Goal: Information Seeking & Learning: Compare options

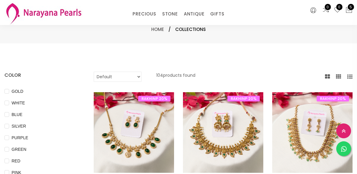
select select "INR"
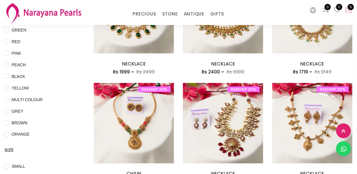
click at [351, 12] on icon at bounding box center [349, 10] width 7 height 7
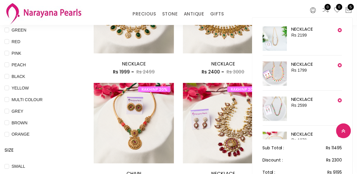
click at [321, 45] on li "NECKLACE Rs 2199" at bounding box center [303, 40] width 80 height 29
click at [276, 41] on img at bounding box center [275, 38] width 24 height 24
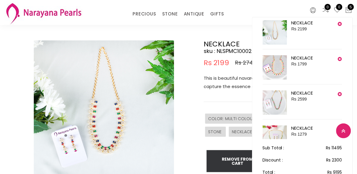
scroll to position [5, 0]
click at [285, 68] on img at bounding box center [275, 68] width 24 height 24
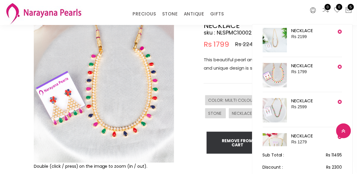
scroll to position [80, 0]
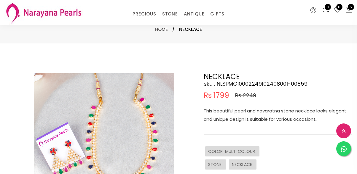
select select "INR"
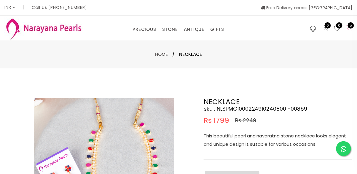
click at [351, 30] on icon at bounding box center [349, 28] width 7 height 7
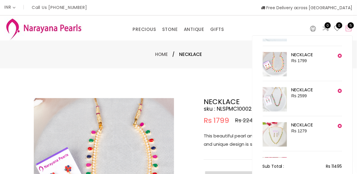
scroll to position [28, 0]
click at [295, 97] on span "Rs 2599" at bounding box center [299, 95] width 15 height 5
click at [314, 90] on link "NECKLACE" at bounding box center [303, 89] width 22 height 6
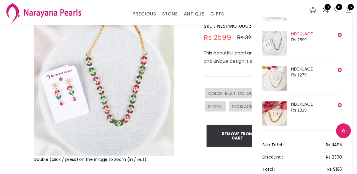
scroll to position [61, 0]
click at [283, 116] on img at bounding box center [275, 114] width 24 height 24
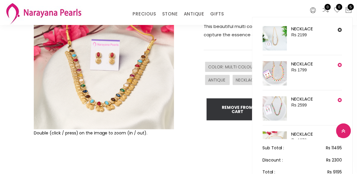
click at [340, 29] on icon at bounding box center [340, 30] width 4 height 5
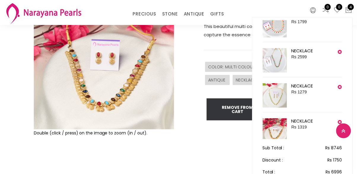
scroll to position [15, 0]
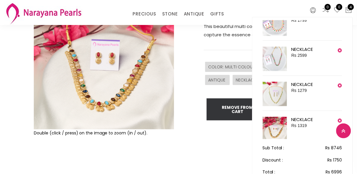
click at [281, 124] on img at bounding box center [275, 129] width 24 height 24
click at [306, 127] on span "Rs 1319" at bounding box center [299, 125] width 15 height 5
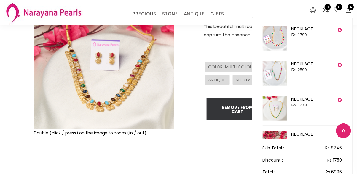
scroll to position [27, 0]
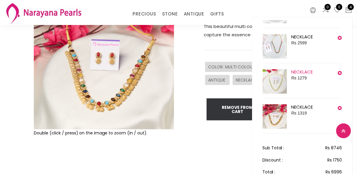
click at [307, 74] on link "NECKLACE" at bounding box center [303, 72] width 22 height 6
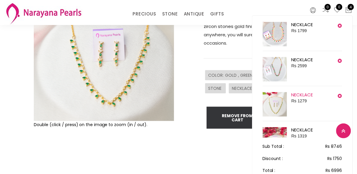
scroll to position [3, 0]
click at [279, 70] on img at bounding box center [275, 69] width 24 height 24
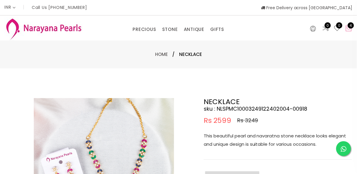
click at [348, 31] on icon at bounding box center [349, 28] width 7 height 7
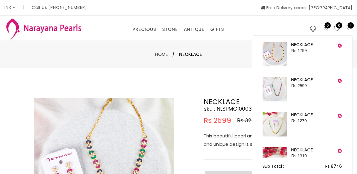
click at [321, 48] on li "NECKLACE Rs 1799" at bounding box center [303, 56] width 80 height 29
click at [283, 49] on img at bounding box center [275, 54] width 24 height 24
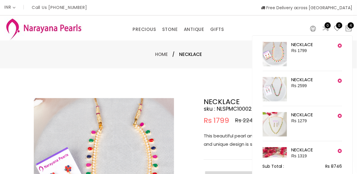
click at [278, 61] on img at bounding box center [275, 54] width 24 height 24
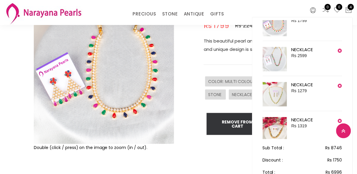
scroll to position [27, 0]
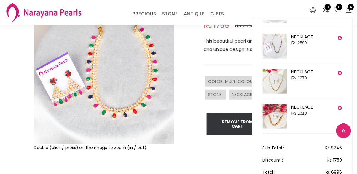
click at [280, 123] on img at bounding box center [275, 116] width 24 height 24
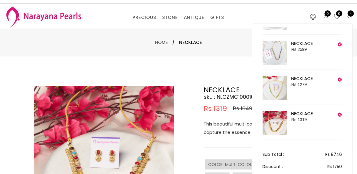
scroll to position [11, 0]
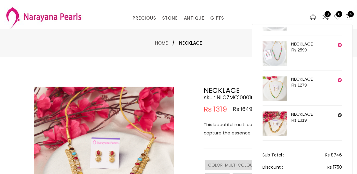
click at [340, 113] on icon at bounding box center [340, 115] width 4 height 5
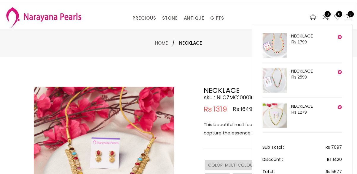
scroll to position [19, 0]
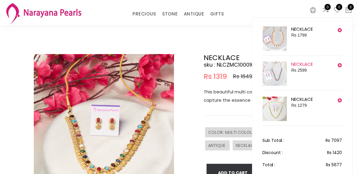
click at [312, 66] on link "NECKLACE" at bounding box center [303, 64] width 22 height 6
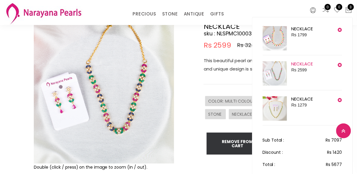
scroll to position [57, 0]
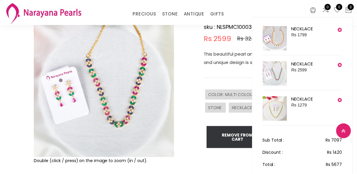
click at [270, 31] on img at bounding box center [275, 38] width 24 height 24
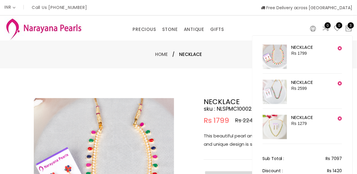
click at [271, 58] on img at bounding box center [275, 57] width 24 height 24
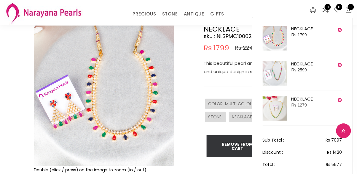
scroll to position [48, 0]
click at [340, 100] on icon at bounding box center [340, 100] width 4 height 5
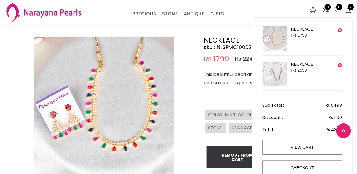
scroll to position [35, 0]
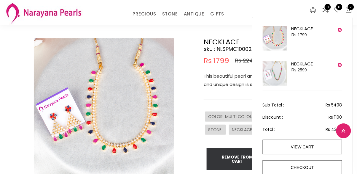
click at [276, 72] on img at bounding box center [275, 73] width 24 height 24
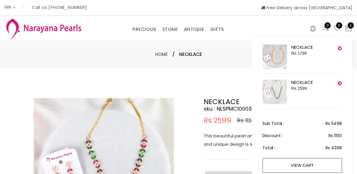
click at [285, 53] on img at bounding box center [275, 57] width 24 height 24
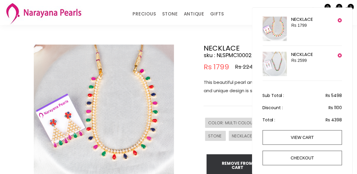
scroll to position [29, 0]
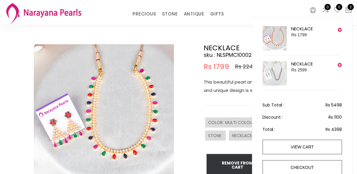
click at [278, 33] on img at bounding box center [275, 38] width 24 height 24
click at [213, 105] on div "This beautiful pearl and navaratna stone necklace looks elegant and unique desi…" at bounding box center [278, 92] width 148 height 28
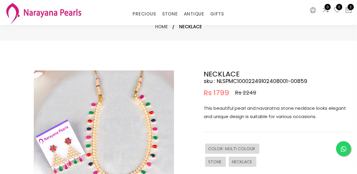
scroll to position [0, 0]
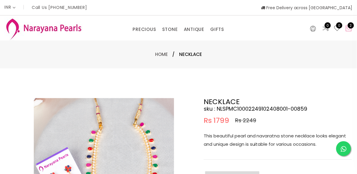
click at [350, 28] on span "2" at bounding box center [351, 25] width 6 height 6
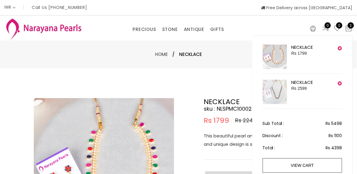
click at [318, 87] on div "NECKLACE Rs 2599" at bounding box center [306, 92] width 28 height 24
click at [281, 91] on img at bounding box center [275, 92] width 24 height 24
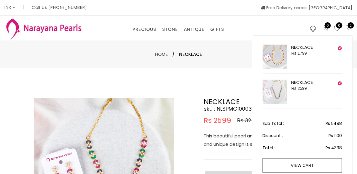
click at [240, 147] on p "This beautiful pearl and navaratna stone necklace looks elegant and unique desi…" at bounding box center [278, 140] width 148 height 17
click at [241, 143] on p "This beautiful pearl and navaratna stone necklace looks elegant and unique desi…" at bounding box center [278, 140] width 148 height 17
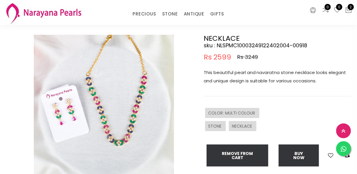
scroll to position [41, 0]
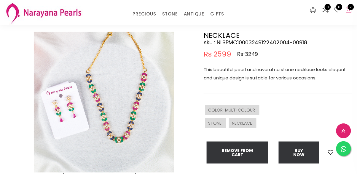
click at [353, 10] on icon at bounding box center [349, 10] width 7 height 7
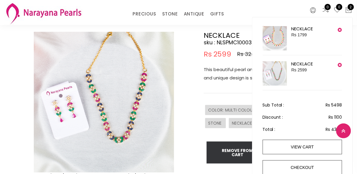
click at [320, 41] on li "NECKLACE Rs 1799" at bounding box center [303, 40] width 80 height 29
click at [284, 74] on img at bounding box center [275, 73] width 24 height 24
click at [297, 67] on div "NECKLACE Rs 2599" at bounding box center [306, 73] width 28 height 24
click at [311, 38] on div "NECKLACE Rs 1799" at bounding box center [306, 38] width 28 height 24
click at [281, 44] on img at bounding box center [275, 38] width 24 height 24
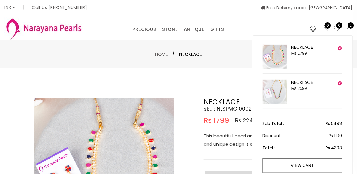
click at [242, 141] on p "This beautiful pearl and navaratna stone necklace looks elegant and unique desi…" at bounding box center [278, 140] width 148 height 17
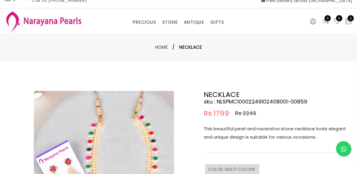
scroll to position [7, 0]
click at [352, 18] on span "2" at bounding box center [351, 18] width 6 height 6
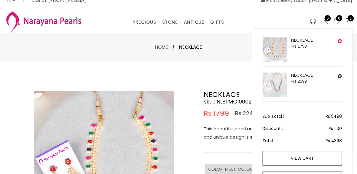
click at [339, 75] on icon at bounding box center [340, 76] width 4 height 5
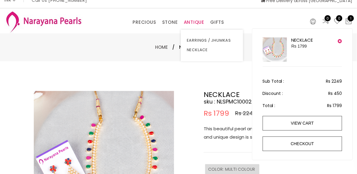
click at [203, 24] on link "ANTIQUE" at bounding box center [194, 22] width 21 height 9
click at [203, 52] on link "NECKLACE" at bounding box center [212, 50] width 50 height 10
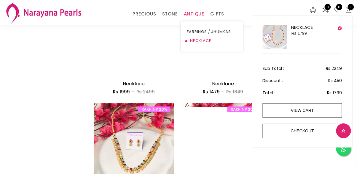
scroll to position [433, 0]
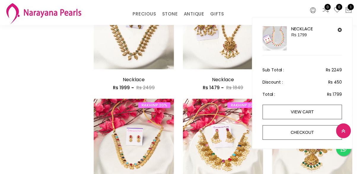
click at [339, 29] on icon at bounding box center [340, 30] width 4 height 5
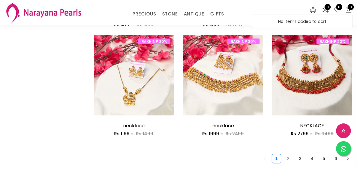
scroll to position [719, 0]
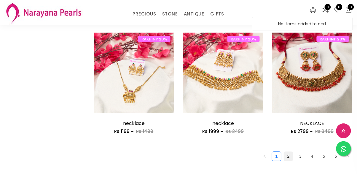
click at [290, 158] on link "2" at bounding box center [288, 156] width 9 height 9
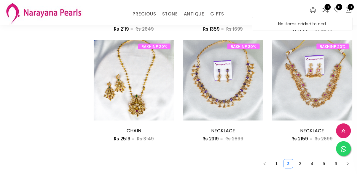
scroll to position [713, 0]
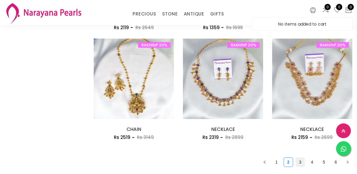
click at [300, 165] on link "3" at bounding box center [300, 162] width 9 height 9
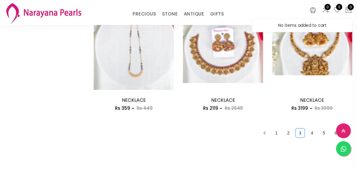
scroll to position [743, 0]
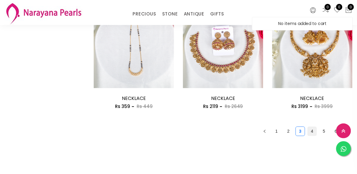
click at [316, 132] on link "4" at bounding box center [312, 131] width 9 height 9
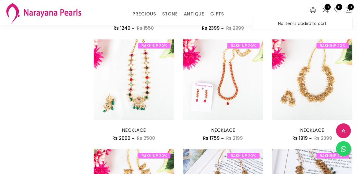
scroll to position [384, 0]
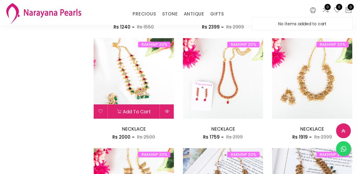
click at [125, 87] on img at bounding box center [134, 78] width 80 height 80
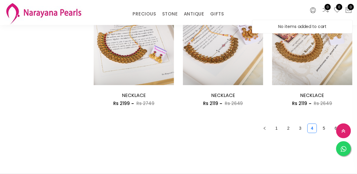
scroll to position [751, 0]
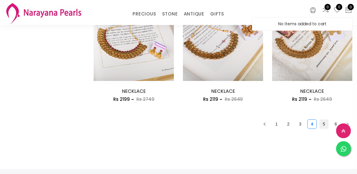
click at [326, 123] on link "5" at bounding box center [324, 124] width 9 height 9
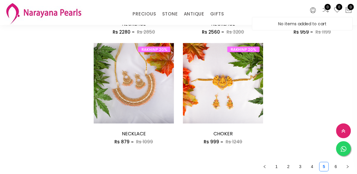
scroll to position [709, 0]
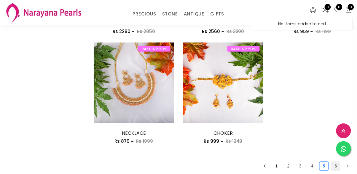
click at [333, 164] on link "6" at bounding box center [336, 166] width 9 height 9
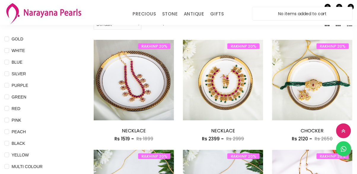
scroll to position [52, 0]
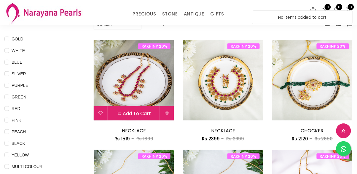
click at [120, 91] on img at bounding box center [134, 80] width 80 height 80
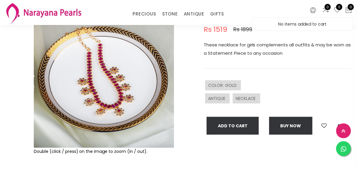
scroll to position [66, 0]
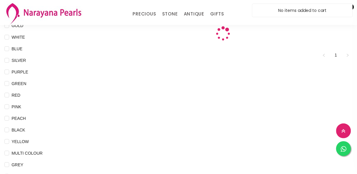
scroll to position [52, 0]
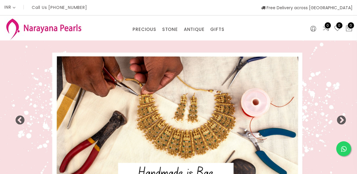
select select "INR"
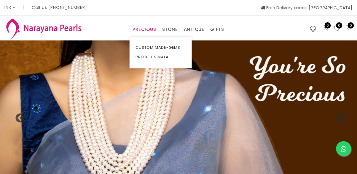
click at [143, 31] on link "PRECIOUS" at bounding box center [144, 29] width 23 height 9
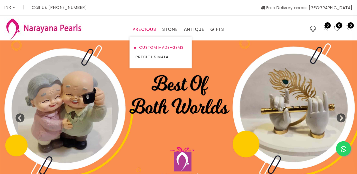
click at [162, 50] on link "CUSTOM MADE-GEMS" at bounding box center [161, 48] width 50 height 10
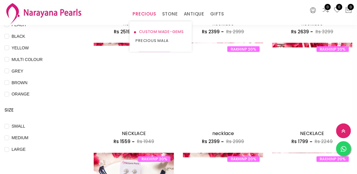
scroll to position [159, 0]
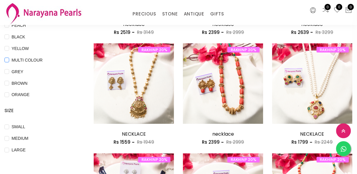
click at [37, 59] on span "MULTI COLOUR" at bounding box center [27, 60] width 36 height 7
click at [9, 59] on COLOUR "MULTI COLOUR" at bounding box center [6, 64] width 5 height 13
checkbox COLOUR "true"
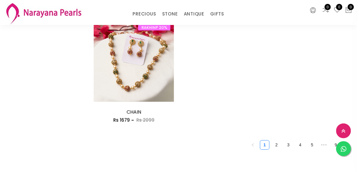
scroll to position [291, 0]
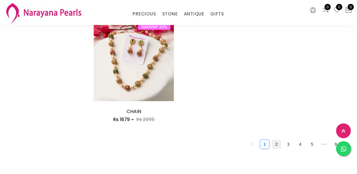
click at [276, 145] on link "2" at bounding box center [277, 144] width 9 height 9
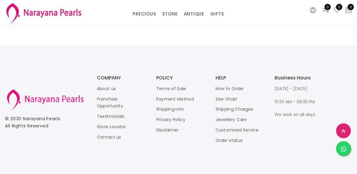
scroll to position [721, 0]
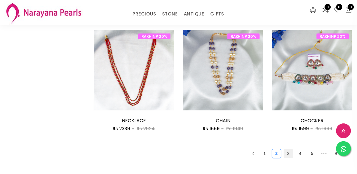
click at [289, 153] on link "3" at bounding box center [288, 153] width 9 height 9
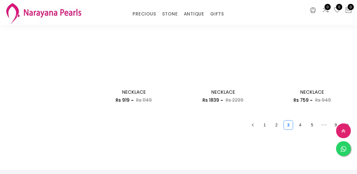
scroll to position [750, 0]
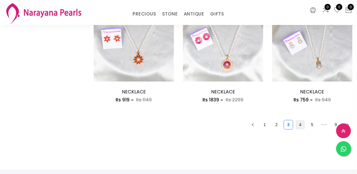
click at [302, 126] on link "4" at bounding box center [300, 124] width 9 height 9
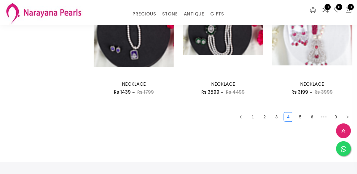
scroll to position [760, 0]
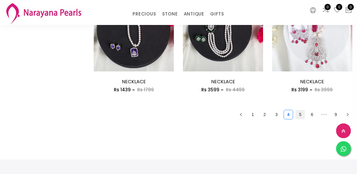
click at [297, 117] on link "5" at bounding box center [300, 114] width 9 height 9
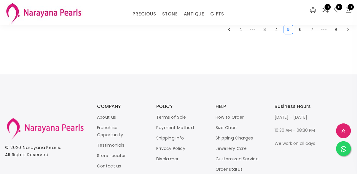
scroll to position [862, 0]
